Goal: Transaction & Acquisition: Purchase product/service

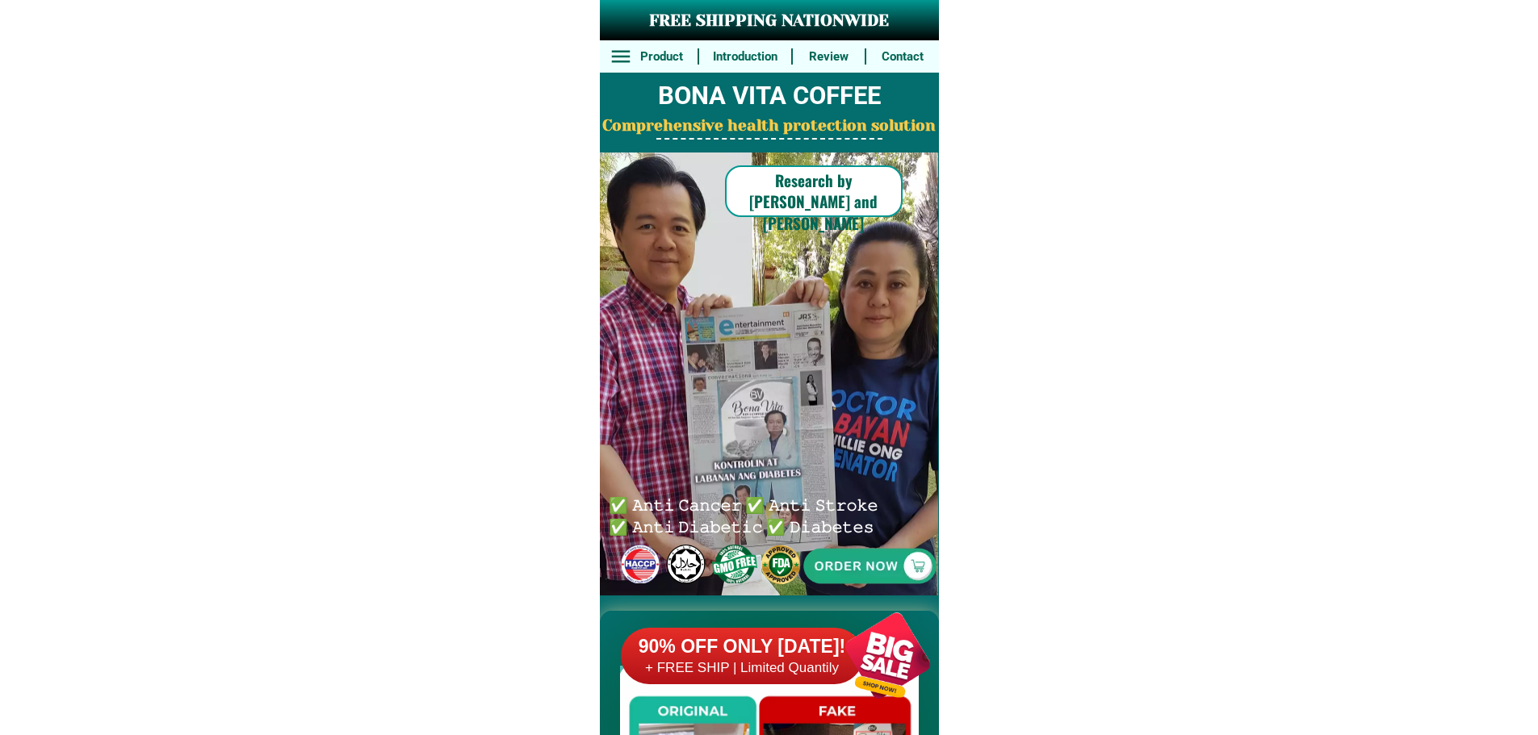
click at [724, 636] on h6 "90% OFF ONLY [DATE]!" at bounding box center [742, 647] width 242 height 24
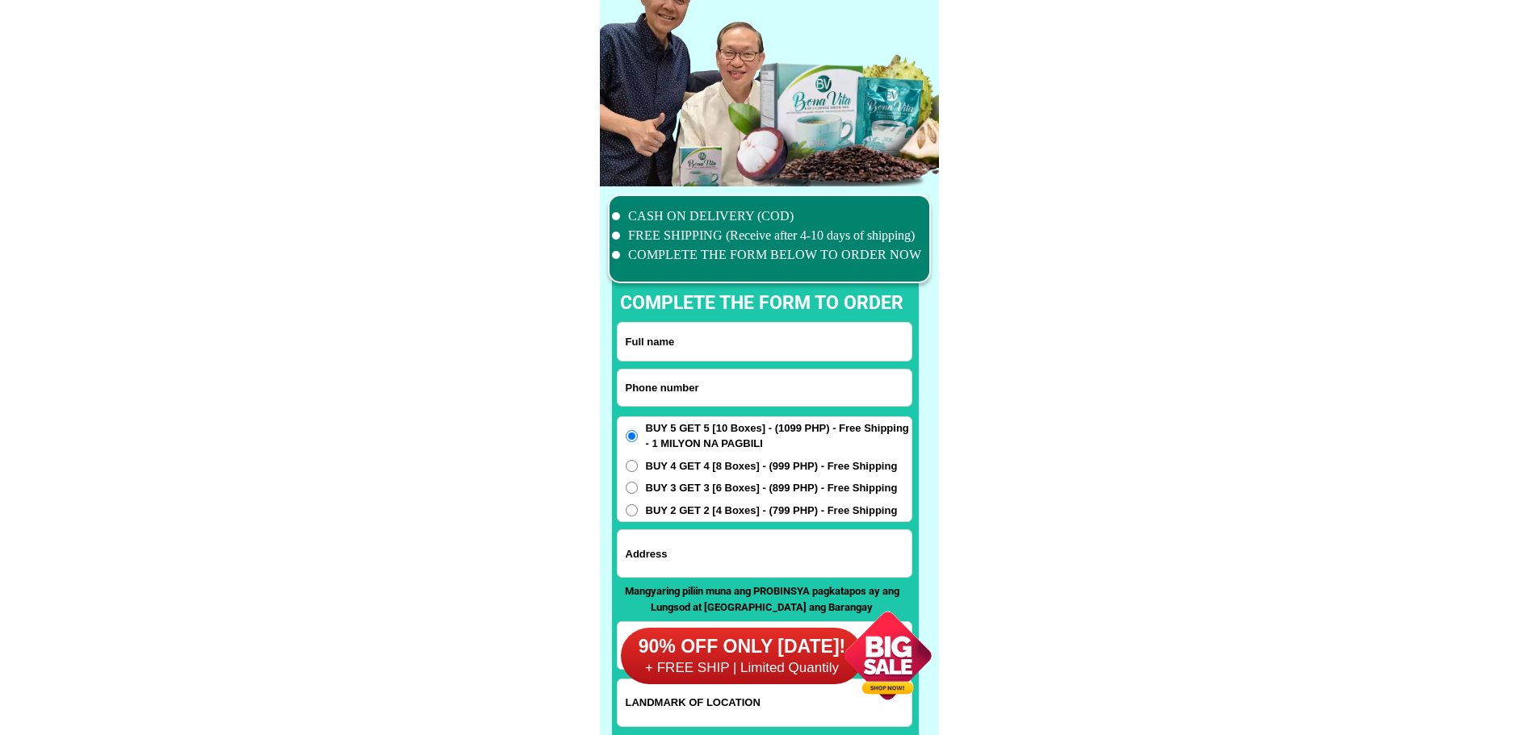
scroll to position [12547, 0]
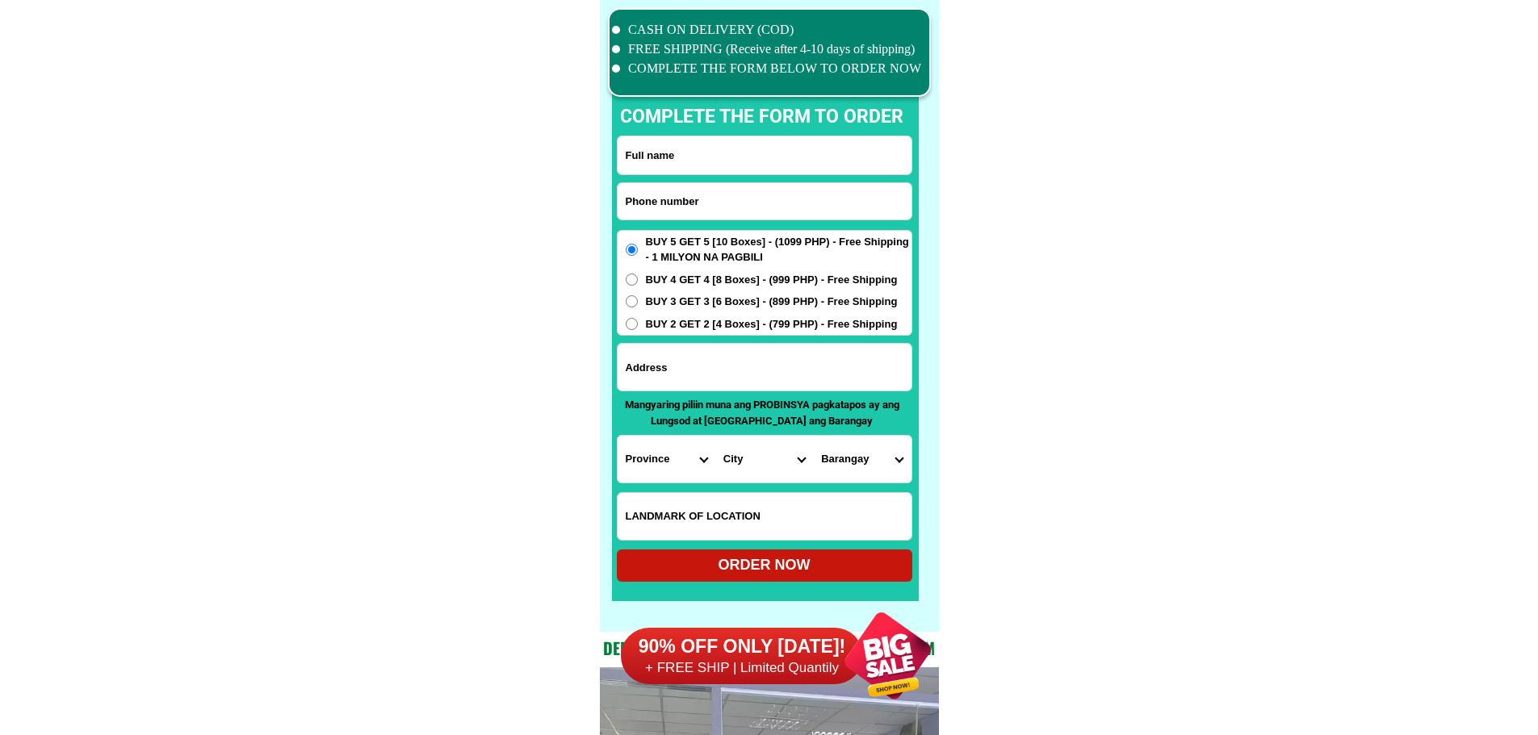
click at [747, 182] on form "ORDER NOW Province [GEOGRAPHIC_DATA] [GEOGRAPHIC_DATA][PERSON_NAME][GEOGRAPHIC_…" at bounding box center [764, 359] width 295 height 446
click at [747, 184] on input "Input phone_number" at bounding box center [764, 201] width 294 height 36
paste input "[PERSON_NAME] Po"
type input "0Bebie Gabutan Po"
click at [742, 162] on input "Input full_name" at bounding box center [764, 155] width 294 height 38
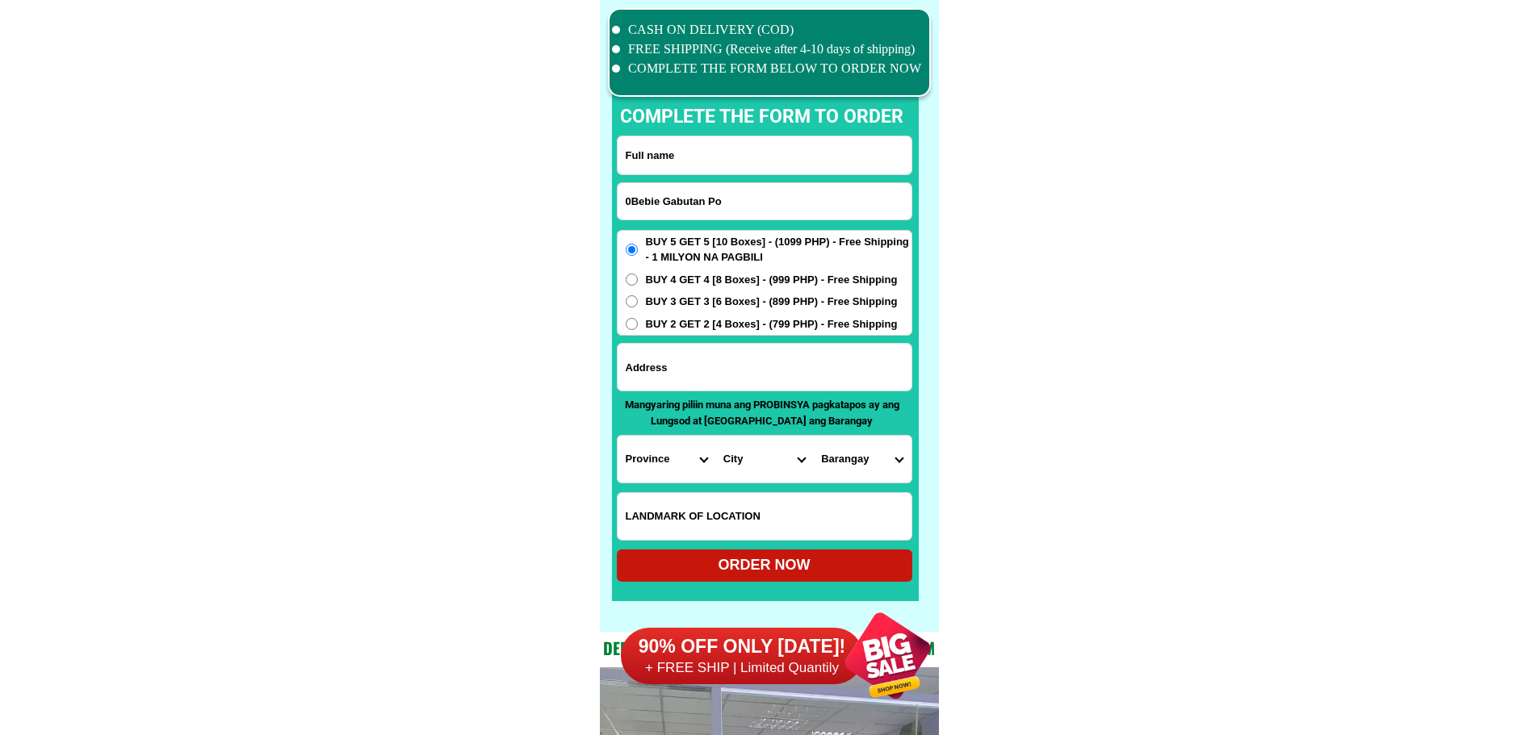
paste input "[PERSON_NAME] Po"
type input "[PERSON_NAME] Po"
click at [739, 203] on input "0Bebie Gabutan Po" at bounding box center [764, 201] width 294 height 36
drag, startPoint x: 732, startPoint y: 203, endPoint x: 741, endPoint y: 202, distance: 8.9
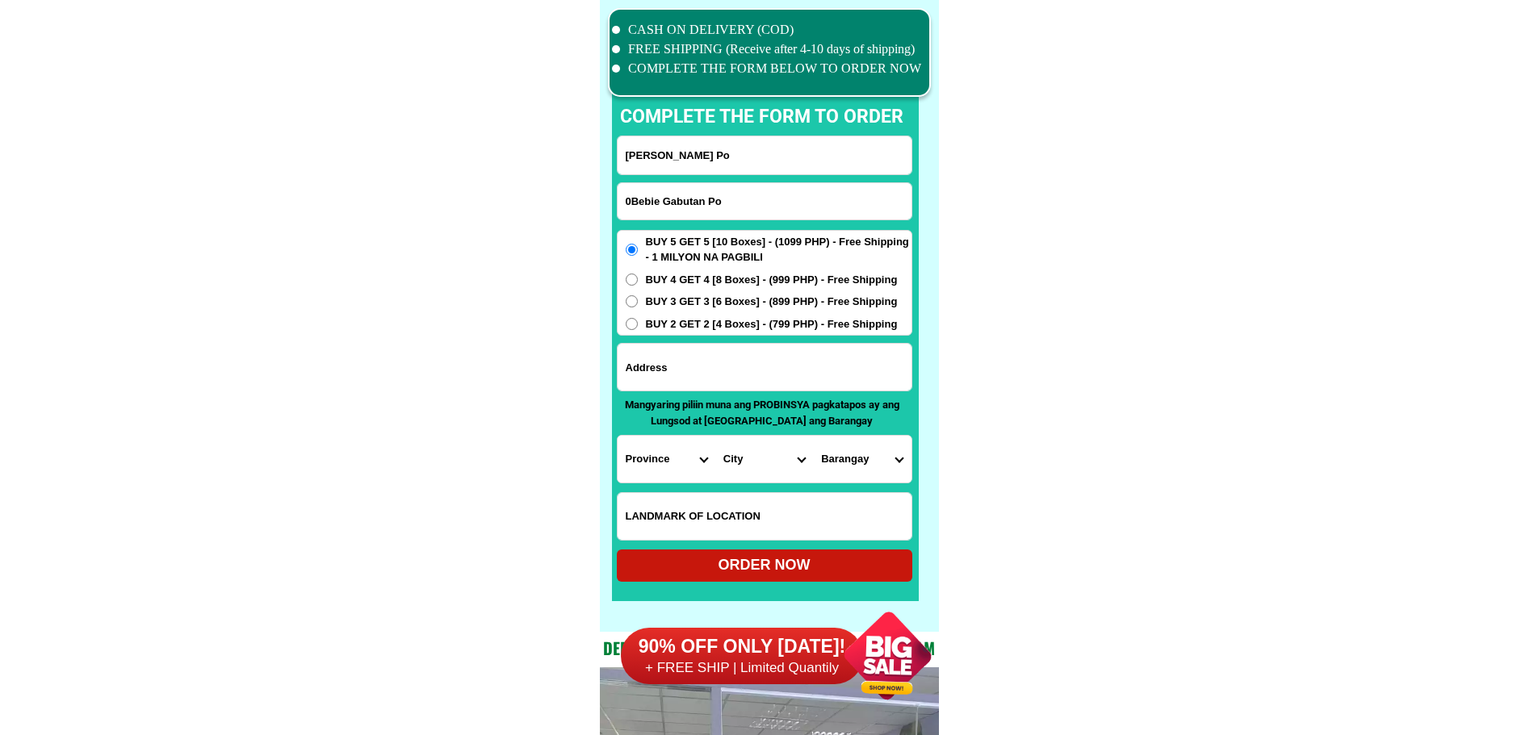
click at [741, 202] on input "0Bebie Gabutan Po" at bounding box center [764, 201] width 294 height 36
paste input "9264264496"
type input "09264264496"
drag, startPoint x: 729, startPoint y: 359, endPoint x: 683, endPoint y: 400, distance: 61.2
click at [729, 359] on input "Input address" at bounding box center [764, 367] width 294 height 47
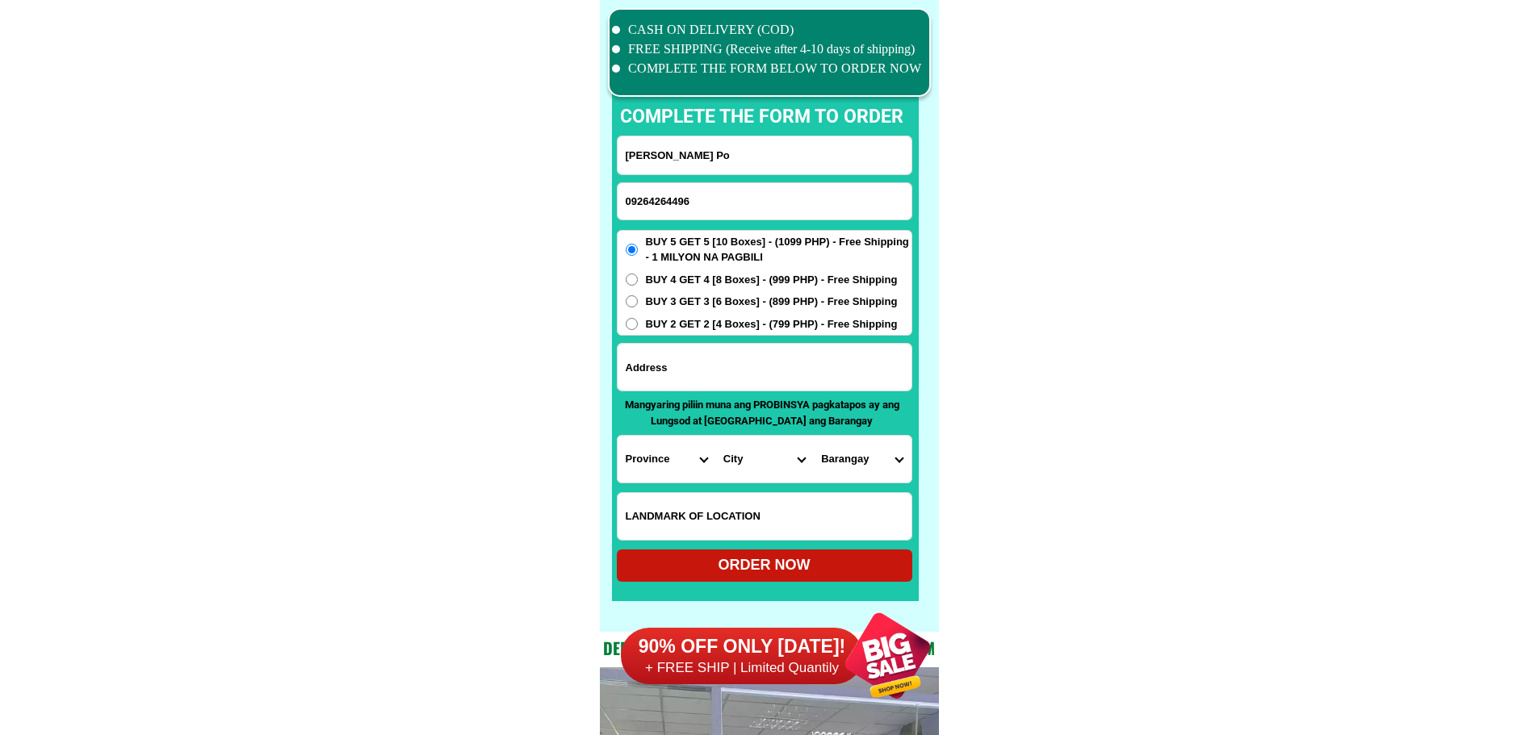
paste input "LIANGAN EAST BACOLOD LANAO Norte"
type input "LIANGAN EAST BACOLOD LANAO Norte"
click at [633, 443] on select "Province [GEOGRAPHIC_DATA] [GEOGRAPHIC_DATA][PERSON_NAME][GEOGRAPHIC_DATA][GEOG…" at bounding box center [666, 459] width 98 height 47
click at [649, 444] on select "Province [GEOGRAPHIC_DATA] [GEOGRAPHIC_DATA][PERSON_NAME][GEOGRAPHIC_DATA][GEOG…" at bounding box center [666, 459] width 98 height 47
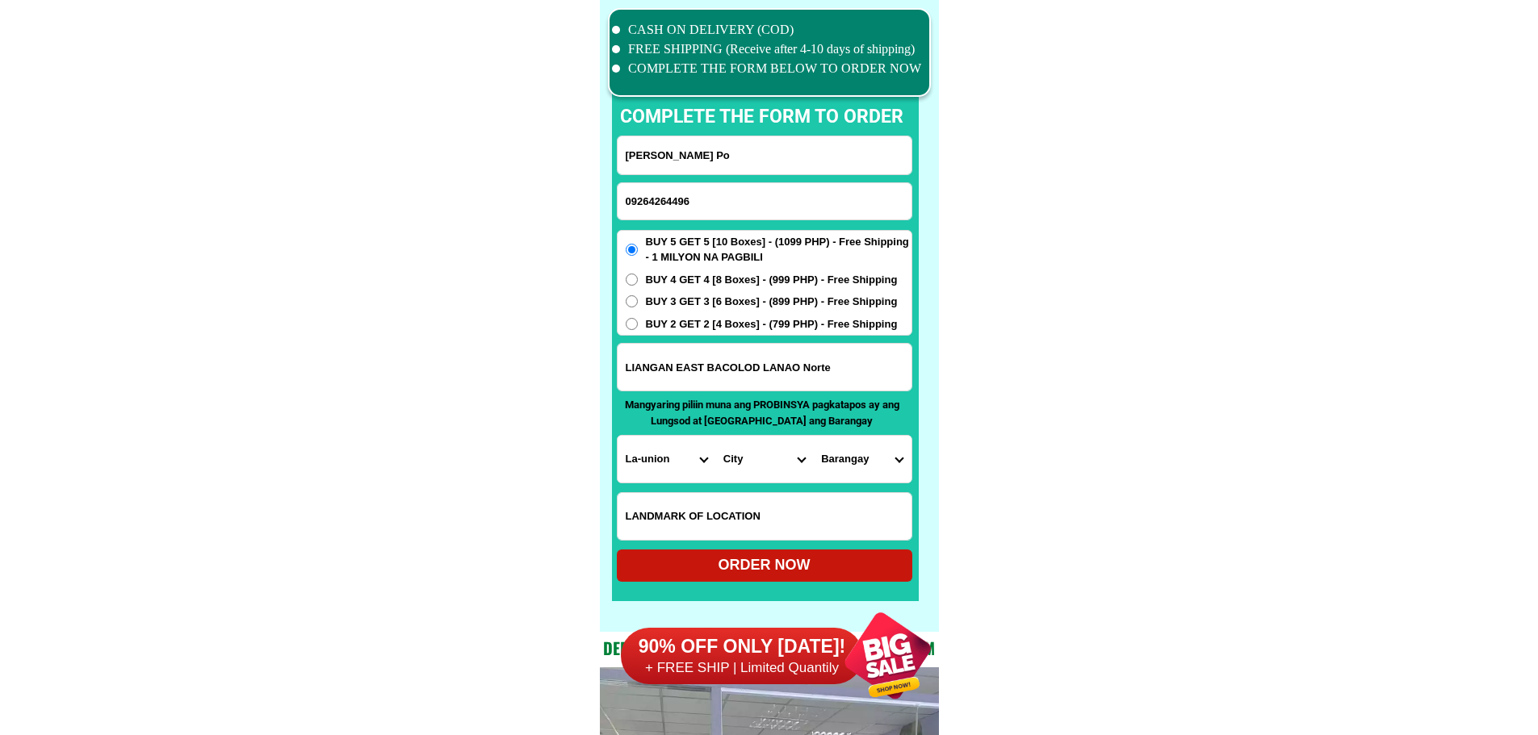
select select "63_691"
click at [769, 467] on select "City Bacolod [PERSON_NAME][GEOGRAPHIC_DATA]-city [GEOGRAPHIC_DATA][PERSON_NAME]…" at bounding box center [764, 459] width 98 height 47
select select "63_6911196"
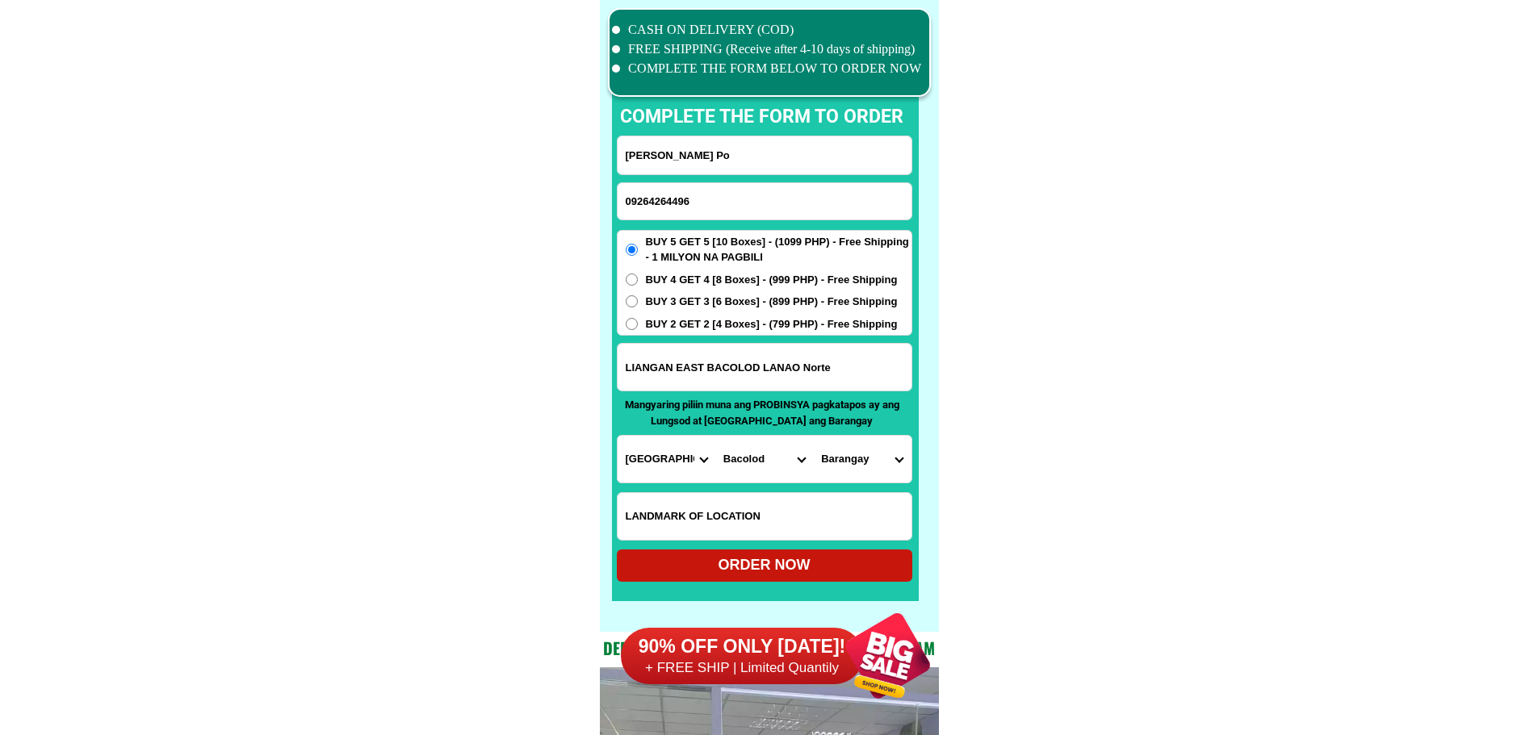
click at [867, 462] on select "Barangay [PERSON_NAME] townsite [GEOGRAPHIC_DATA][PERSON_NAME] [PERSON_NAME] [G…" at bounding box center [862, 459] width 98 height 47
select select "63_69111967584"
click at [839, 553] on div "ORDER NOW" at bounding box center [764, 566] width 295 height 32
type input "[PERSON_NAME] Po"
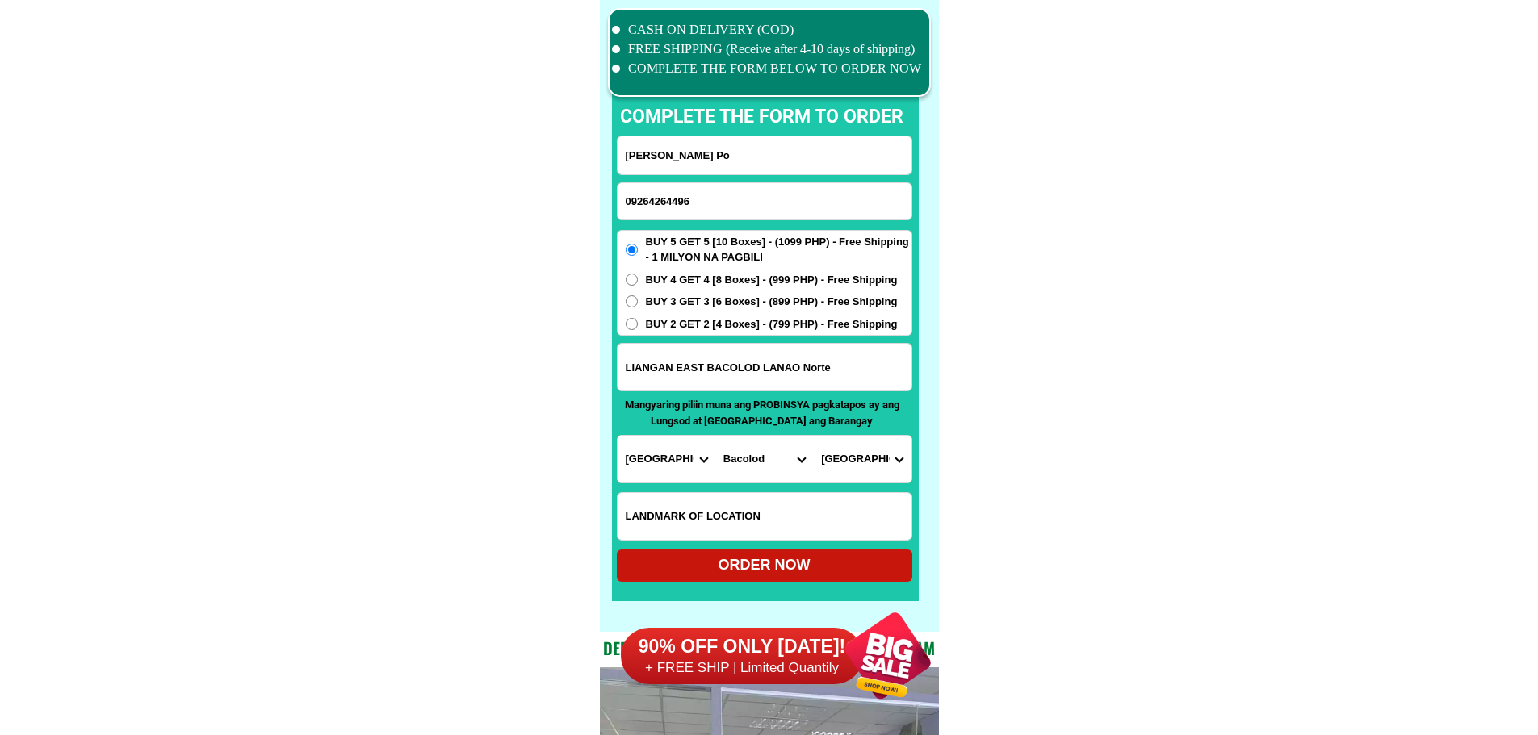
radio input "true"
click at [737, 207] on input "Input phone_number" at bounding box center [764, 201] width 294 height 36
paste input "639099619185"
type input "[PHONE_NUMBER]"
click at [750, 169] on input "Input full_name" at bounding box center [764, 155] width 294 height 38
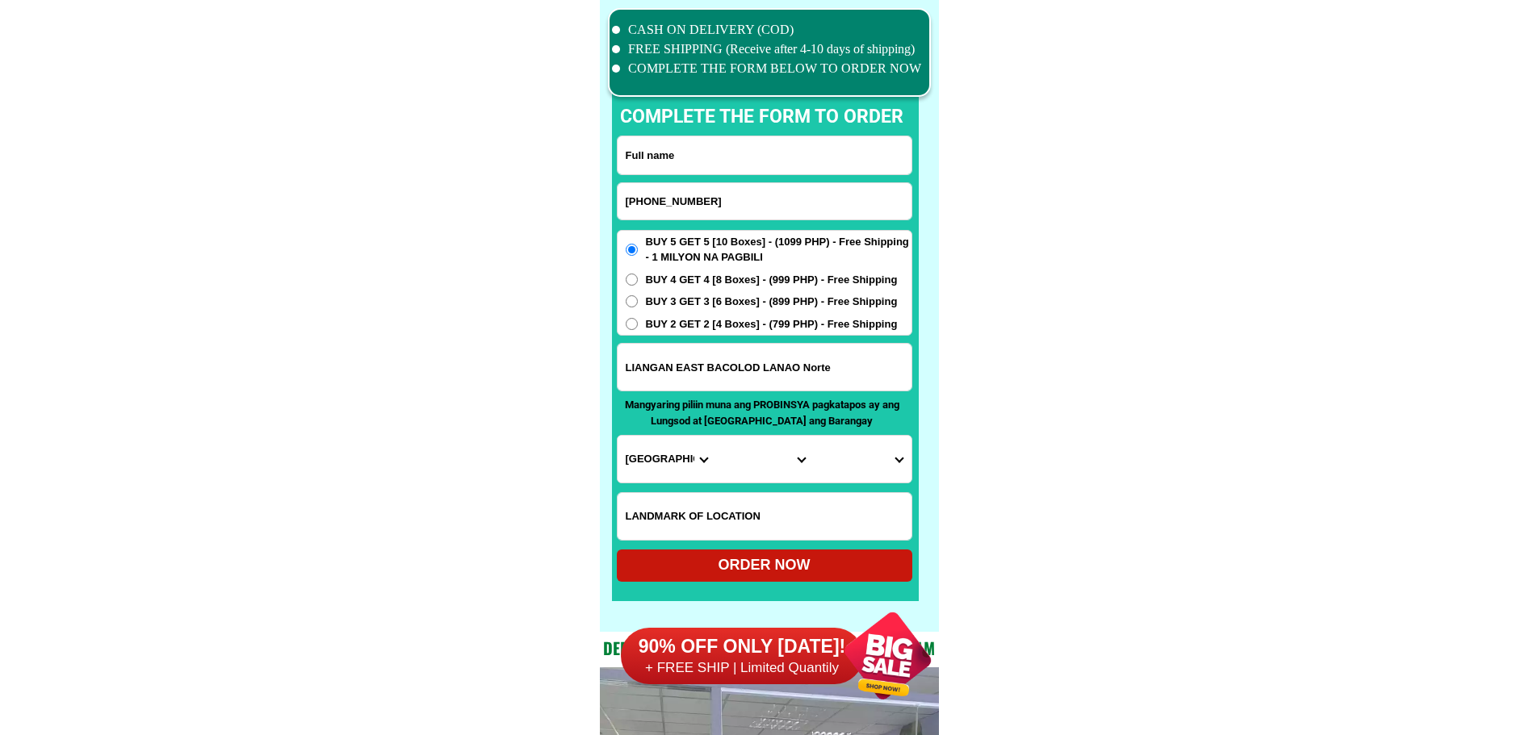
paste input "[PERSON_NAME]"
type input "[PERSON_NAME]"
paste input "Purok 6 [PERSON_NAME] [GEOGRAPHIC_DATA]"
drag, startPoint x: 730, startPoint y: 374, endPoint x: 854, endPoint y: 387, distance: 125.0
click at [730, 374] on input "Purok 6 [PERSON_NAME] [GEOGRAPHIC_DATA]" at bounding box center [764, 367] width 294 height 47
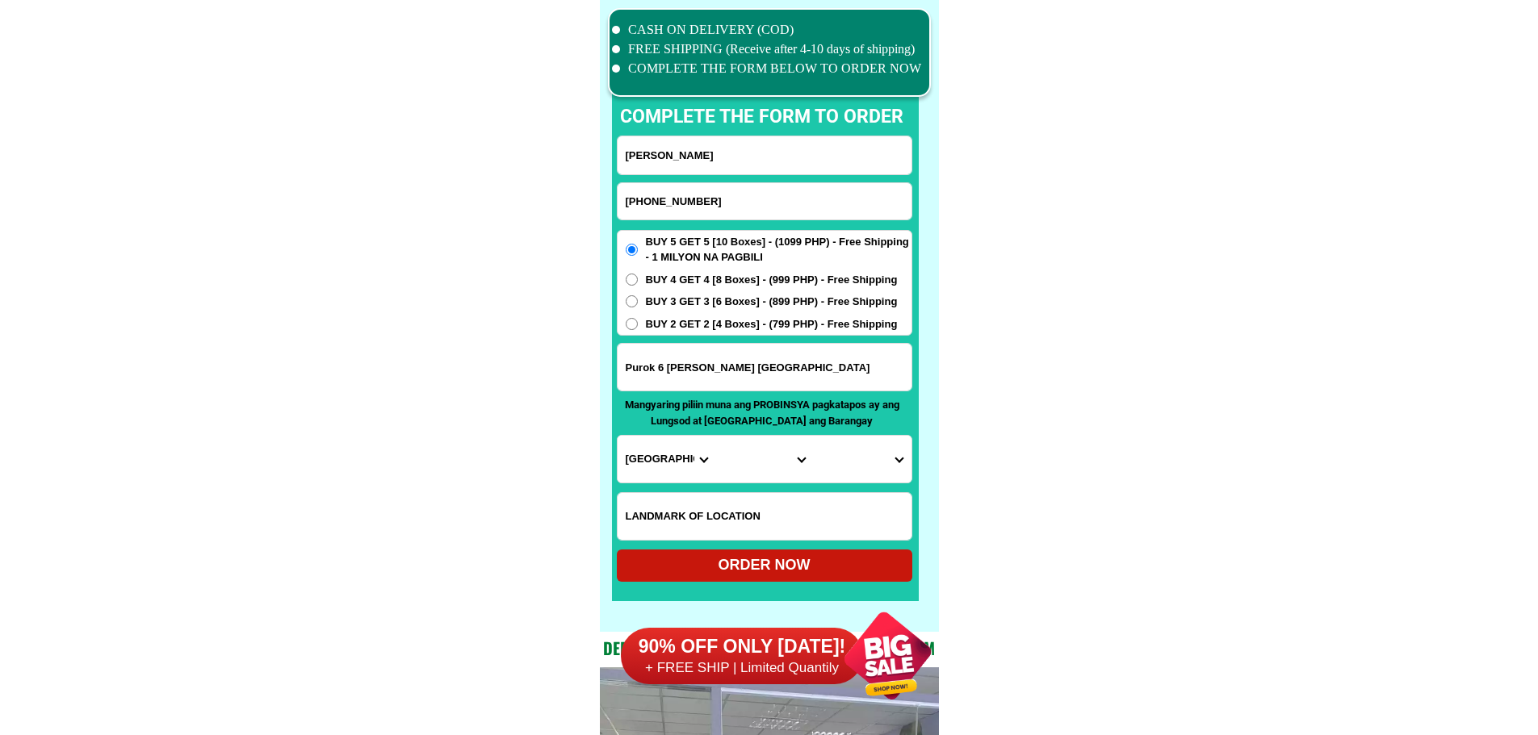
type input "Purok 6 [PERSON_NAME] [GEOGRAPHIC_DATA]"
paste input "Purok 6 near brage"
click at [847, 520] on input "Input LANDMARKOFLOCATION" at bounding box center [764, 516] width 294 height 47
type input "Purok 6 near brage"
click at [690, 336] on form "[PERSON_NAME] [PHONE_NUMBER] ORDER NOW Purok 6 [PERSON_NAME] [GEOGRAPHIC_DATA] …" at bounding box center [764, 359] width 295 height 446
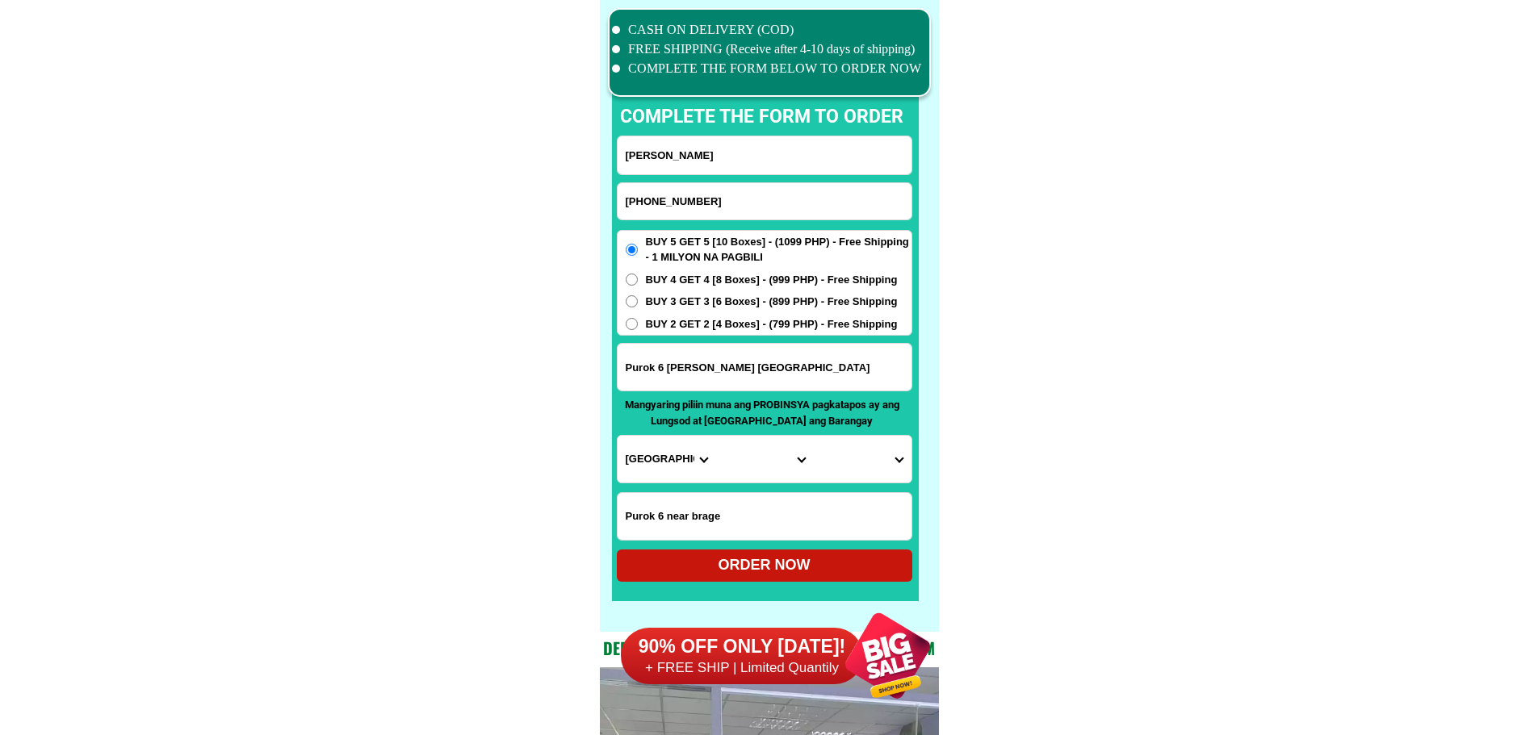
click at [674, 332] on div "BUY 5 GET 5 [10 Boxes] - (1099 PHP) - Free Shipping - 1 MILYON NA PAGBILI BUY 4…" at bounding box center [764, 283] width 295 height 107
click at [630, 320] on input "BUY 2 GET 2 [4 Boxes] - (799 PHP) - Free Shipping" at bounding box center [632, 324] width 12 height 12
radio input "true"
click at [652, 475] on select "Province [GEOGRAPHIC_DATA] [GEOGRAPHIC_DATA][PERSON_NAME][GEOGRAPHIC_DATA][GEOG…" at bounding box center [666, 459] width 98 height 47
select select "63_701"
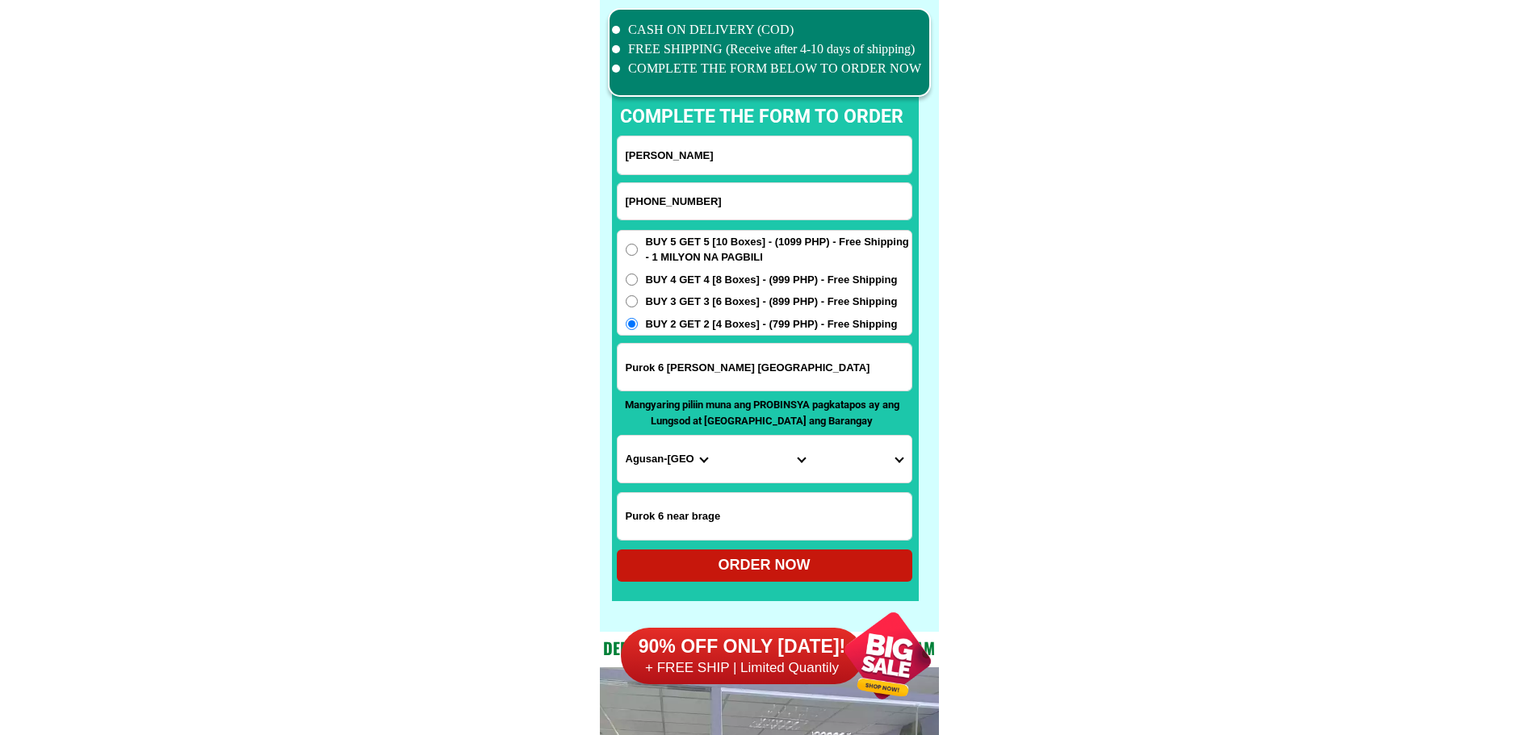
click at [617, 436] on select "Province [GEOGRAPHIC_DATA] [GEOGRAPHIC_DATA][PERSON_NAME][GEOGRAPHIC_DATA][GEOG…" at bounding box center [666, 459] width 98 height 47
click at [772, 462] on select "City [GEOGRAPHIC_DATA][PERSON_NAME] [GEOGRAPHIC_DATA] [GEOGRAPHIC_DATA] [GEOGRA…" at bounding box center [764, 459] width 98 height 47
select select "63_7013385"
click at [824, 458] on select "Barangay Berseba [PERSON_NAME] Cagbas Calaitan [PERSON_NAME] [PERSON_NAME] Gets…" at bounding box center [862, 459] width 98 height 47
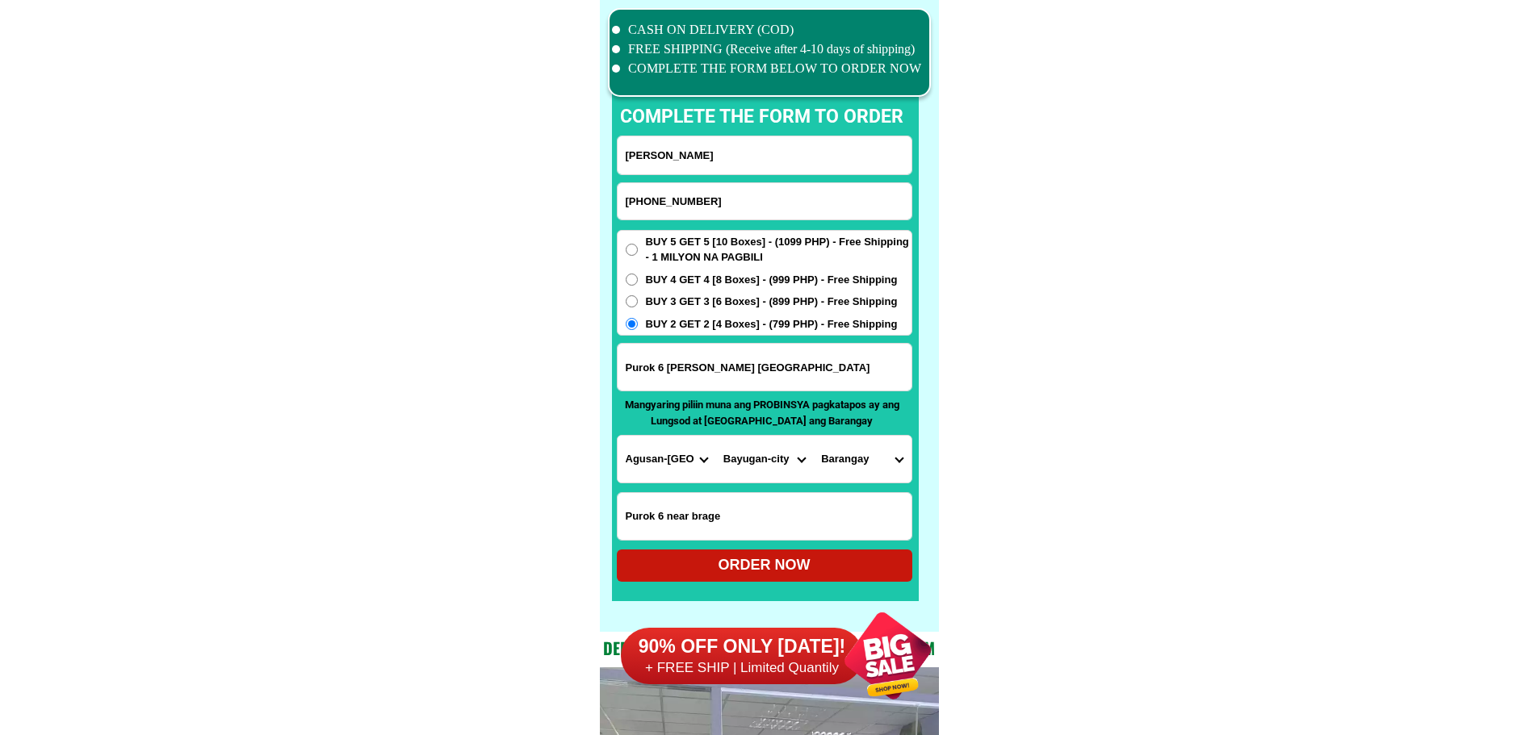
select select "63_70133858381"
drag, startPoint x: 1068, startPoint y: 466, endPoint x: 1006, endPoint y: 498, distance: 69.3
click at [760, 566] on div "ORDER NOW" at bounding box center [764, 565] width 295 height 22
radio input "true"
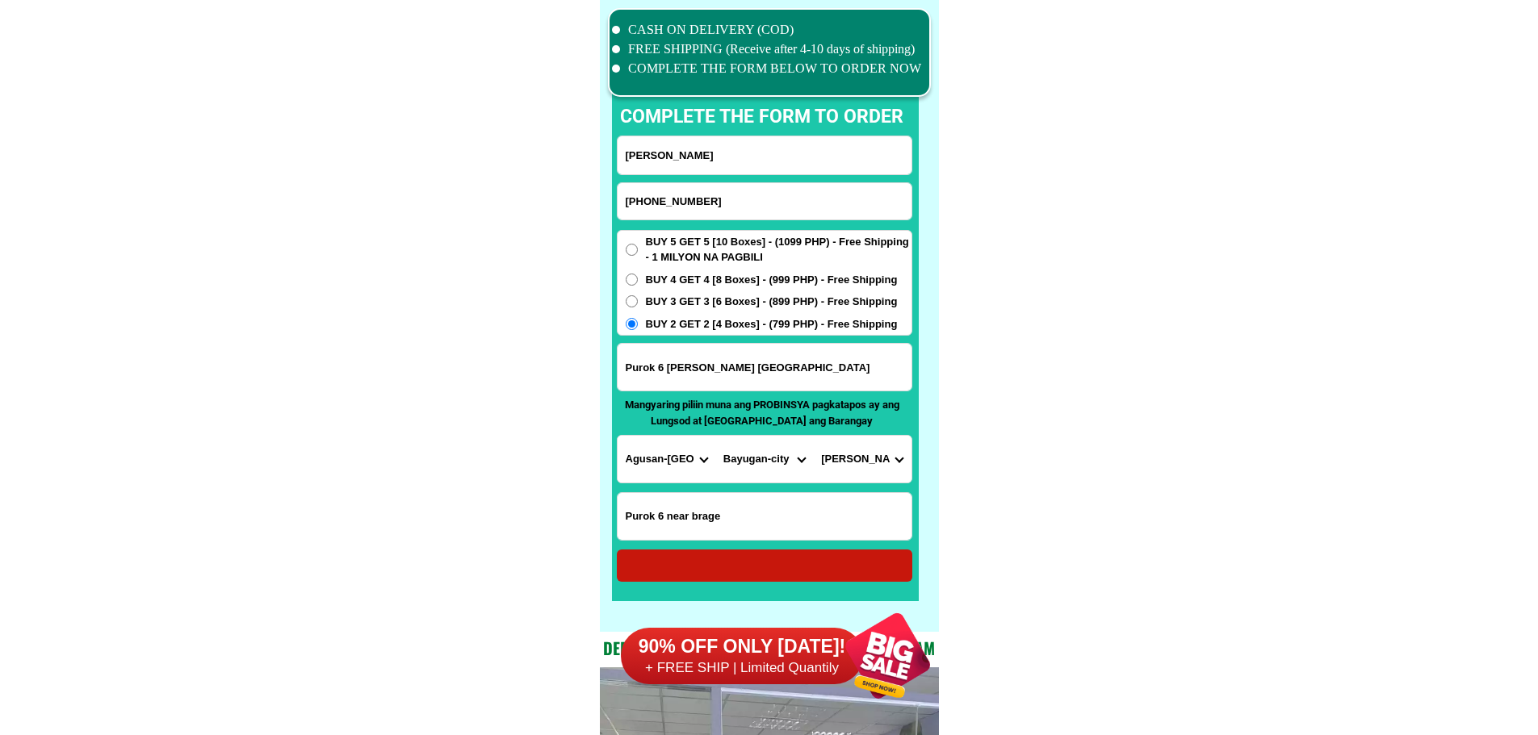
radio input "true"
click at [732, 195] on input "Input phone_number" at bounding box center [764, 201] width 294 height 36
paste input "09286371389"
type input "09286371389"
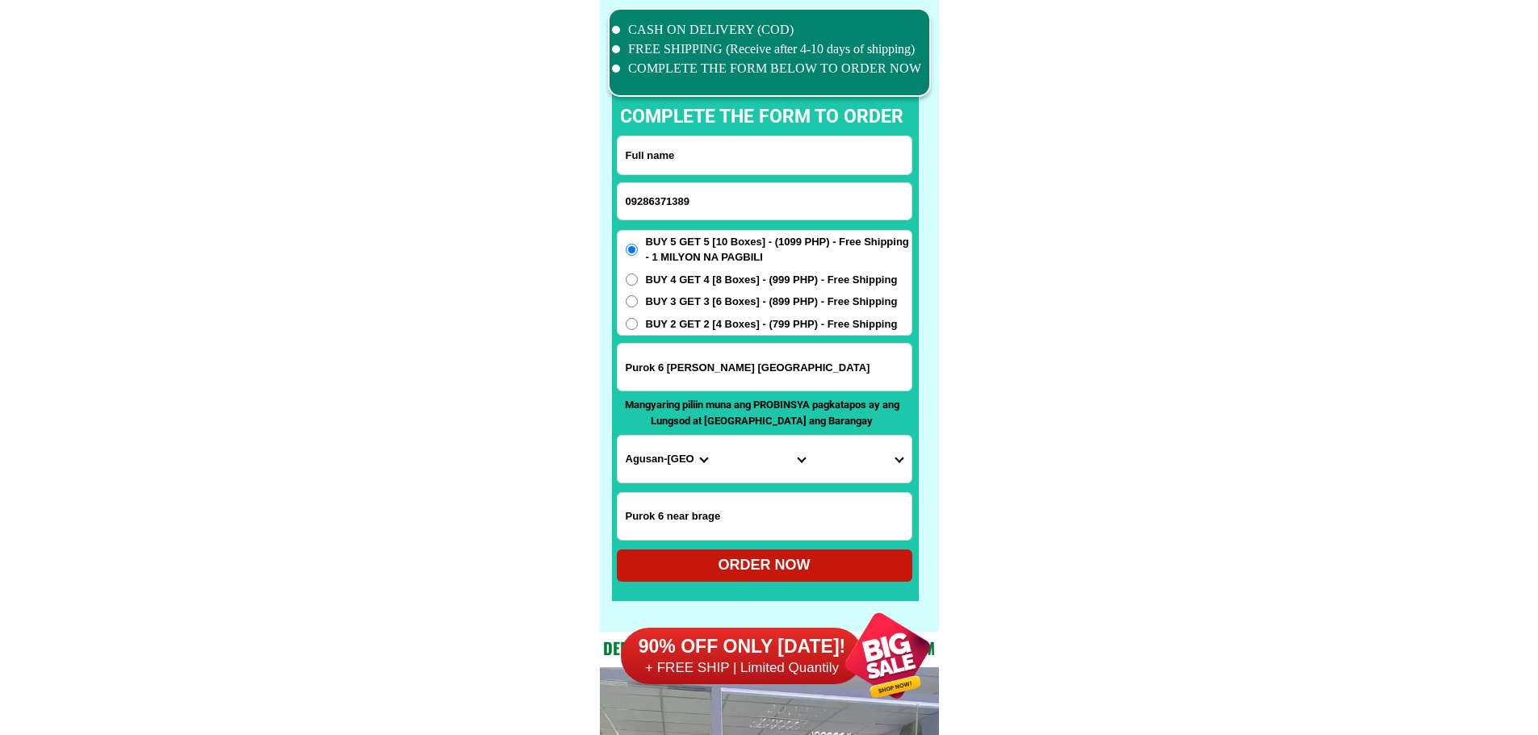
paste input "[PERSON_NAME] [PERSON_NAME]"
click at [701, 152] on input "[PERSON_NAME] [PERSON_NAME]" at bounding box center [764, 155] width 294 height 38
type input "[PERSON_NAME] [PERSON_NAME]"
click at [705, 362] on input "Input address" at bounding box center [764, 367] width 294 height 47
paste input "purok makuguihon of barangay [PERSON_NAME][GEOGRAPHIC_DATA] province of [GEOGRA…"
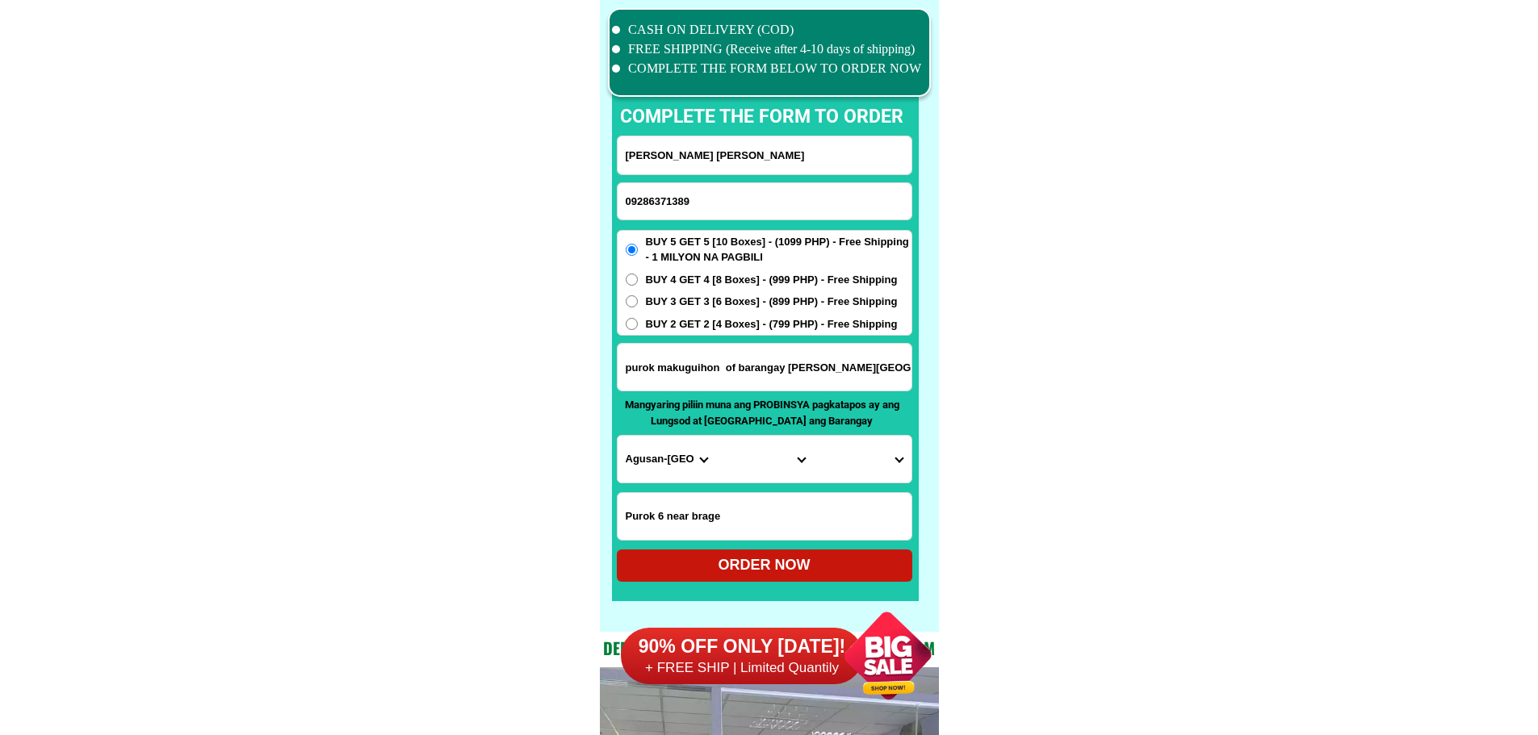
scroll to position [0, 178]
type input "purok makuguihon of barangay [PERSON_NAME][GEOGRAPHIC_DATA] province of [GEOGRA…"
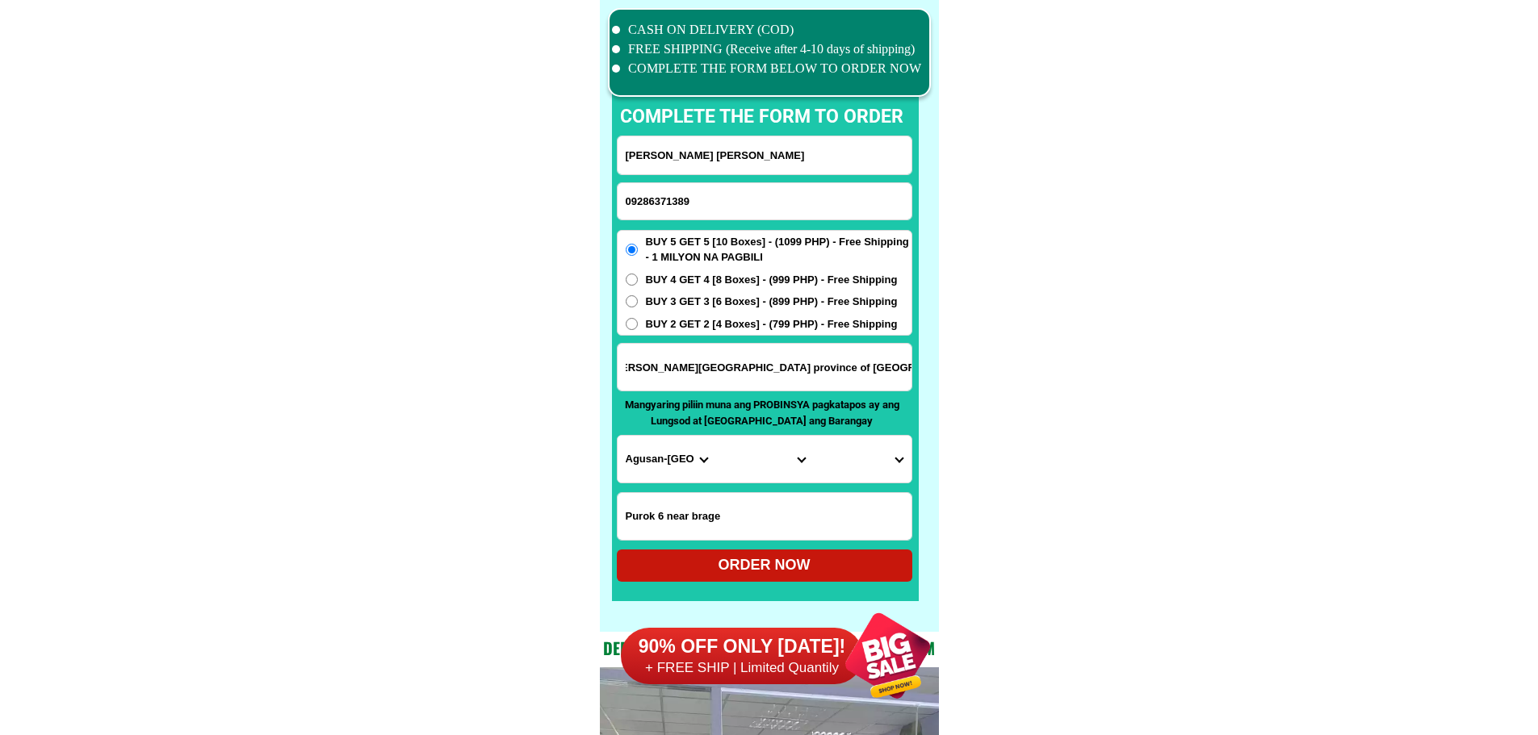
drag, startPoint x: 834, startPoint y: 349, endPoint x: 1176, endPoint y: 411, distance: 347.7
click at [651, 462] on select "Province [GEOGRAPHIC_DATA] [GEOGRAPHIC_DATA][PERSON_NAME][GEOGRAPHIC_DATA][GEOG…" at bounding box center [666, 459] width 98 height 47
select select "63_411"
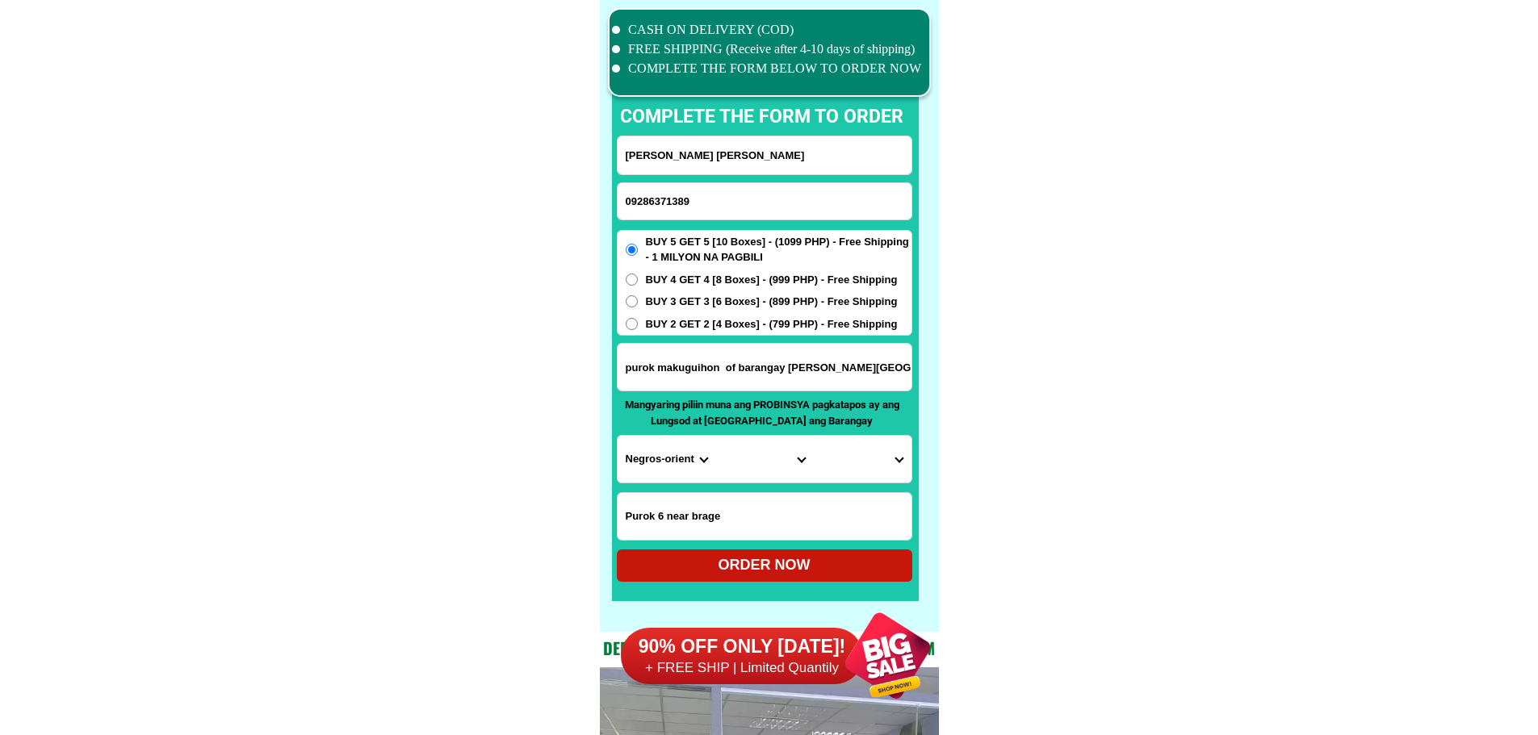
click at [617, 436] on select "Province [GEOGRAPHIC_DATA] [GEOGRAPHIC_DATA][PERSON_NAME][GEOGRAPHIC_DATA][GEOG…" at bounding box center [666, 459] width 98 height 47
drag, startPoint x: 864, startPoint y: 380, endPoint x: 1012, endPoint y: 380, distance: 147.7
click at [776, 466] on select "City [PERSON_NAME]-city [GEOGRAPHIC_DATA]-city [GEOGRAPHIC_DATA] [GEOGRAPHIC_DA…" at bounding box center [764, 459] width 98 height 47
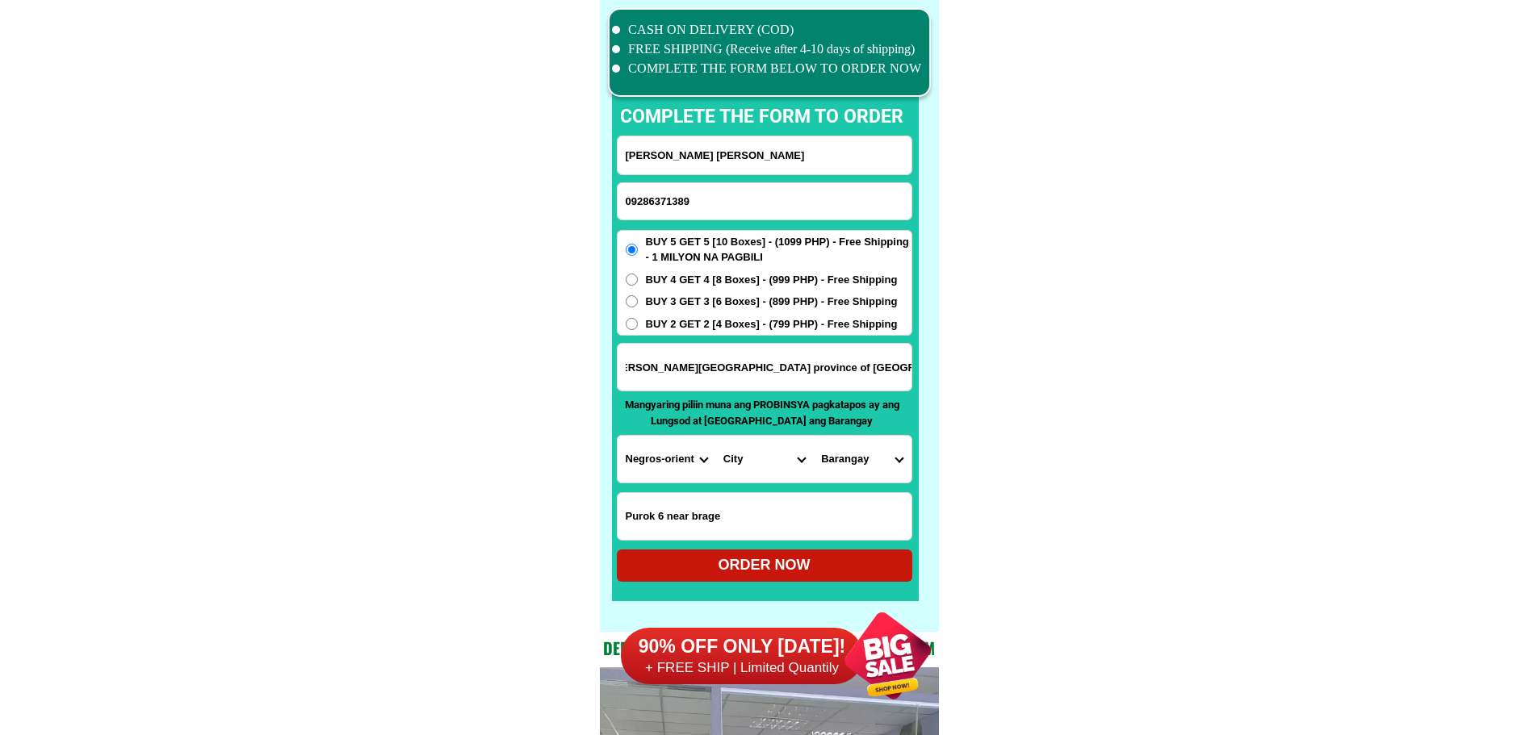
scroll to position [0, 0]
select select "63_4117242"
click at [715, 436] on select "City [PERSON_NAME]-city [GEOGRAPHIC_DATA]-city [GEOGRAPHIC_DATA] [GEOGRAPHIC_DA…" at bounding box center [764, 459] width 98 height 47
click at [856, 457] on select "[GEOGRAPHIC_DATA][PERSON_NAME][GEOGRAPHIC_DATA] [GEOGRAPHIC_DATA] [GEOGRAPHIC_D…" at bounding box center [862, 459] width 98 height 47
select select "63_411724274144"
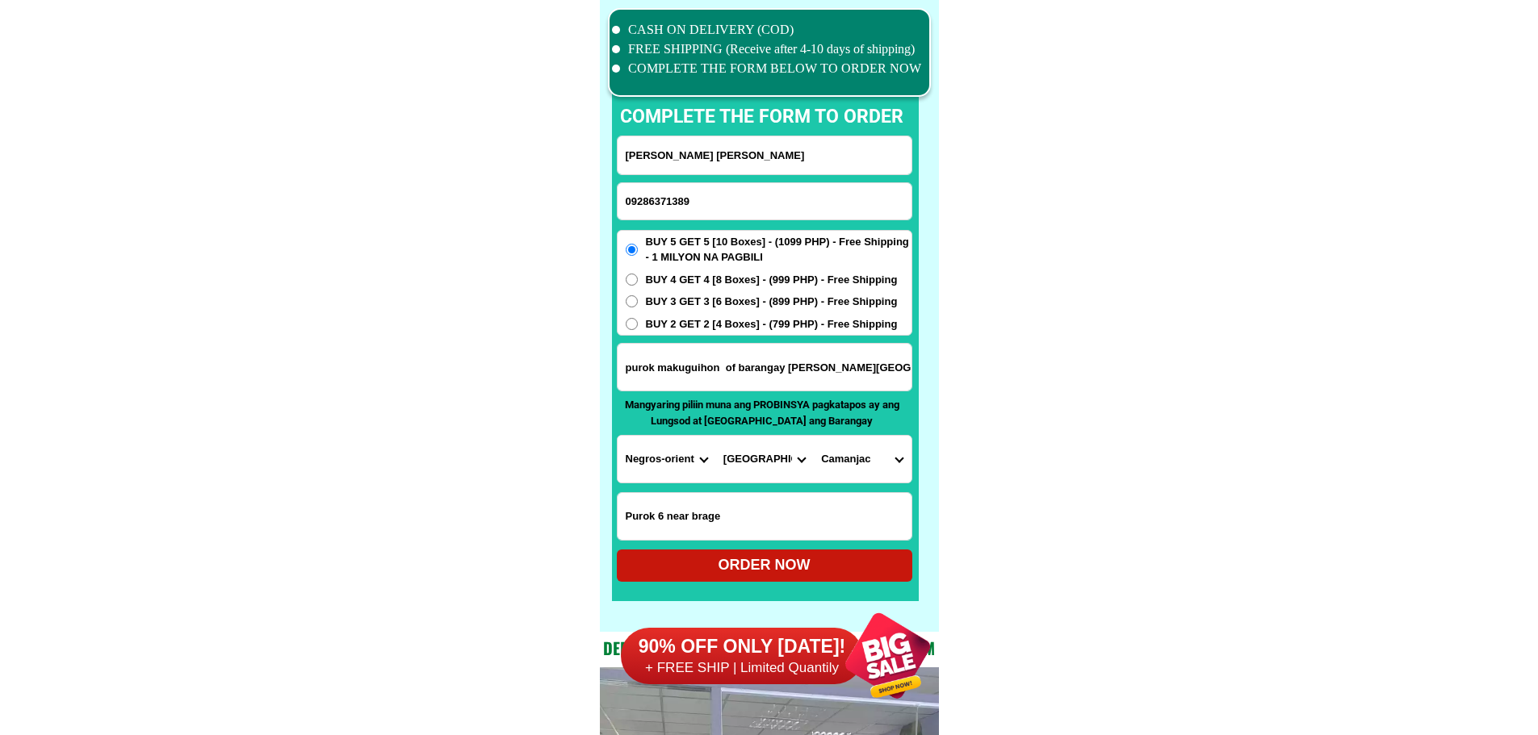
click at [848, 563] on div "ORDER NOW" at bounding box center [764, 565] width 295 height 22
type input "[PERSON_NAME] [PERSON_NAME]"
type input "purok makuguihon of barangay [PERSON_NAME][GEOGRAPHIC_DATA] province of [GEOGRA…"
radio input "true"
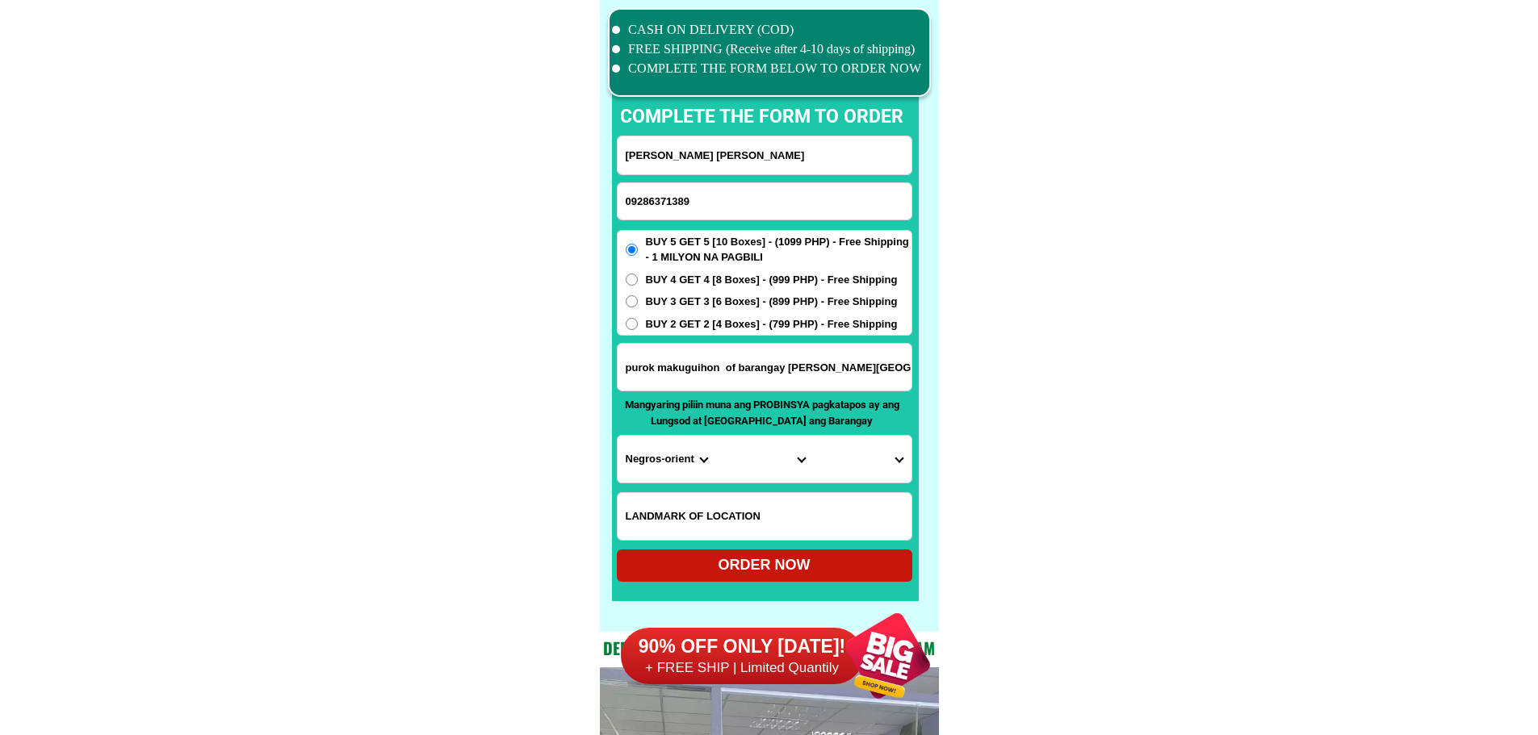
click at [814, 195] on input "09286371389" at bounding box center [764, 201] width 294 height 36
